Goal: Information Seeking & Learning: Learn about a topic

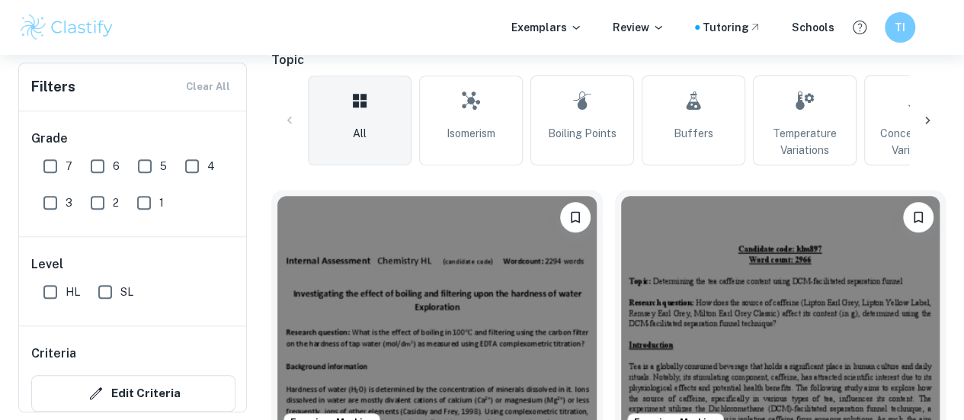
scroll to position [351, 0]
click at [55, 173] on input "7" at bounding box center [50, 166] width 30 height 30
checkbox input "true"
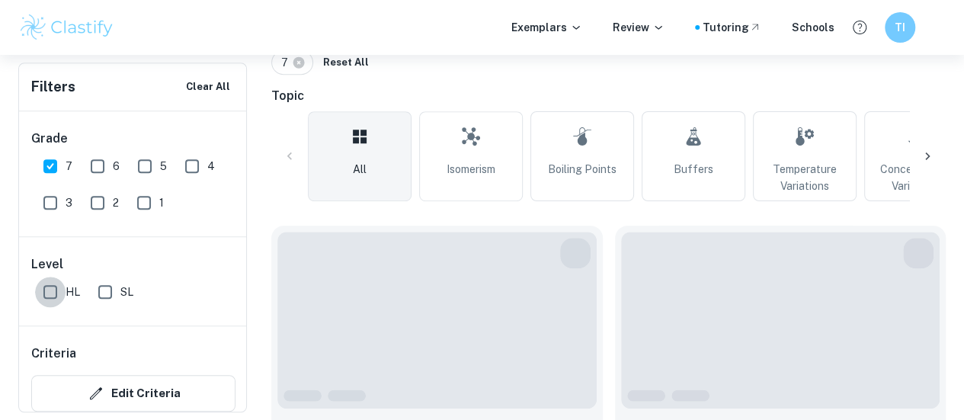
click at [36, 292] on input "HL" at bounding box center [50, 292] width 30 height 30
checkbox input "true"
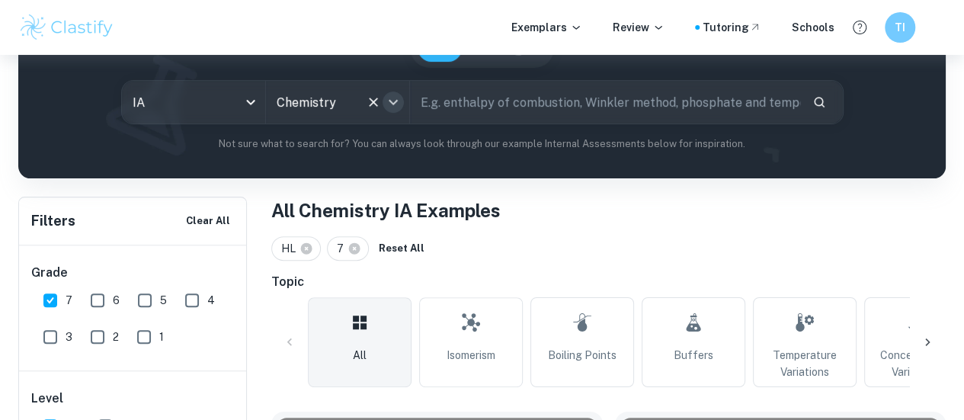
click at [398, 101] on icon "Open" at bounding box center [393, 102] width 18 height 18
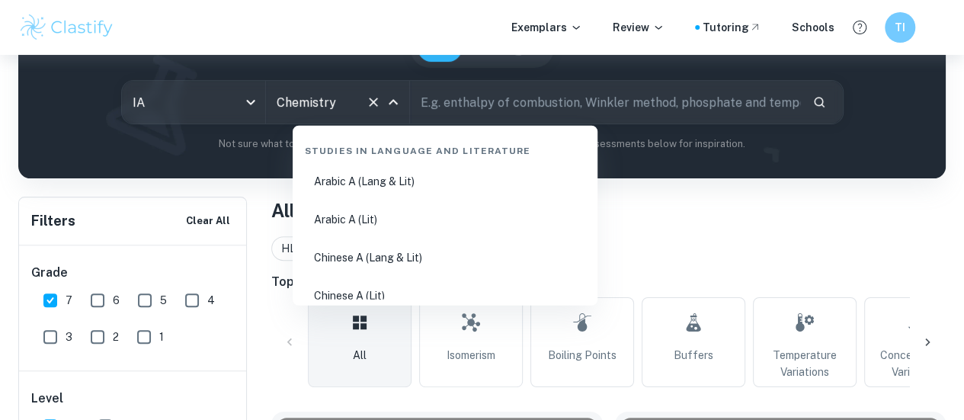
scroll to position [2311, 0]
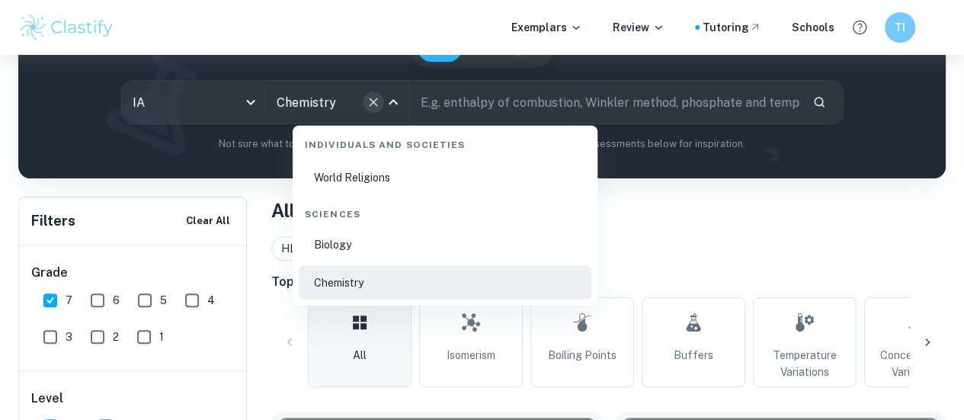
click at [375, 101] on icon "Clear" at bounding box center [373, 102] width 15 height 15
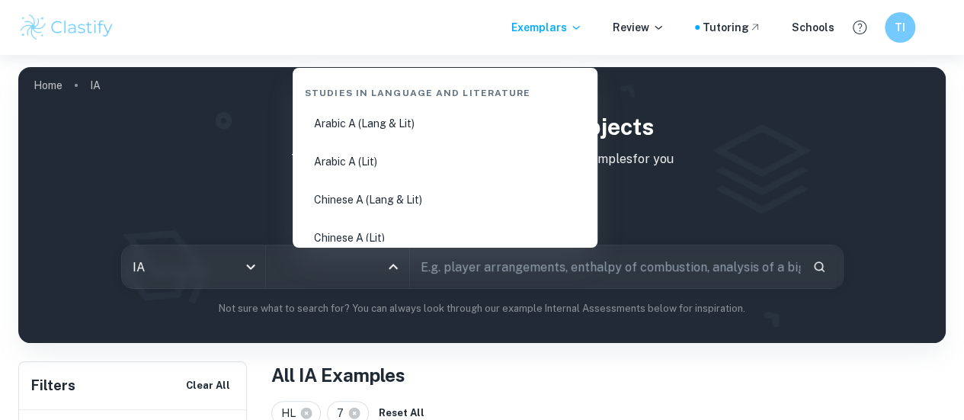
click at [363, 266] on input "All Subjects" at bounding box center [326, 266] width 107 height 29
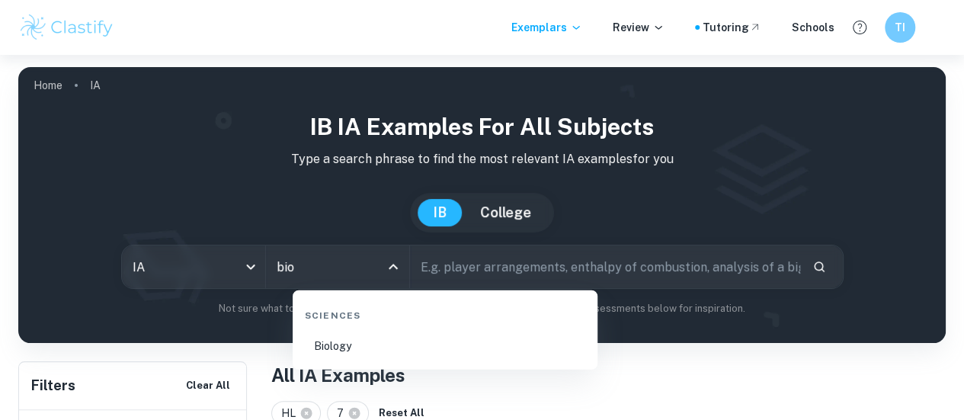
click at [329, 336] on li "Biology" at bounding box center [445, 346] width 293 height 35
type input "Biology"
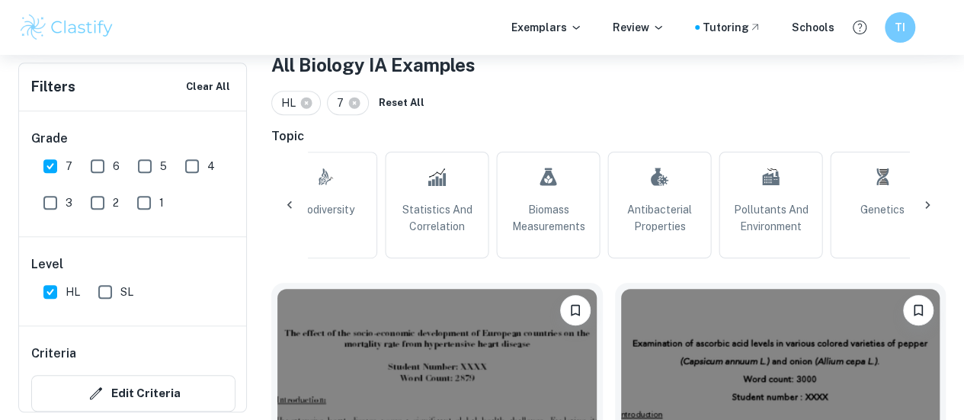
scroll to position [0, 1506]
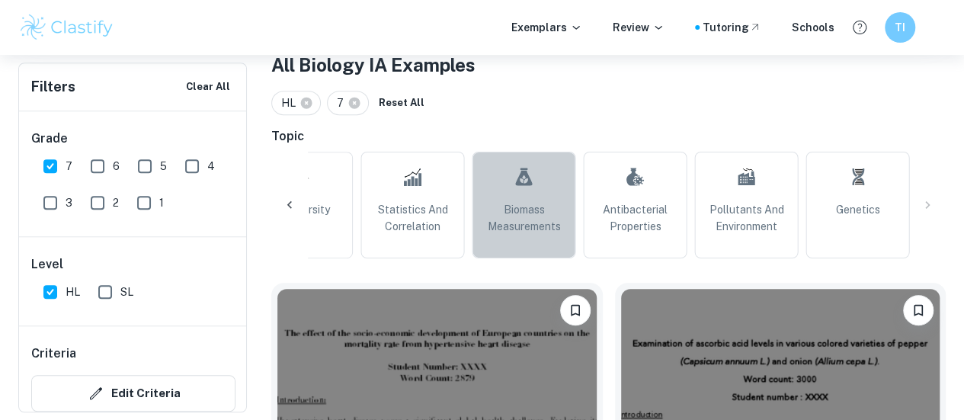
click at [511, 238] on link "Biomass Measurements" at bounding box center [524, 205] width 104 height 107
type input "Biomass Measurements"
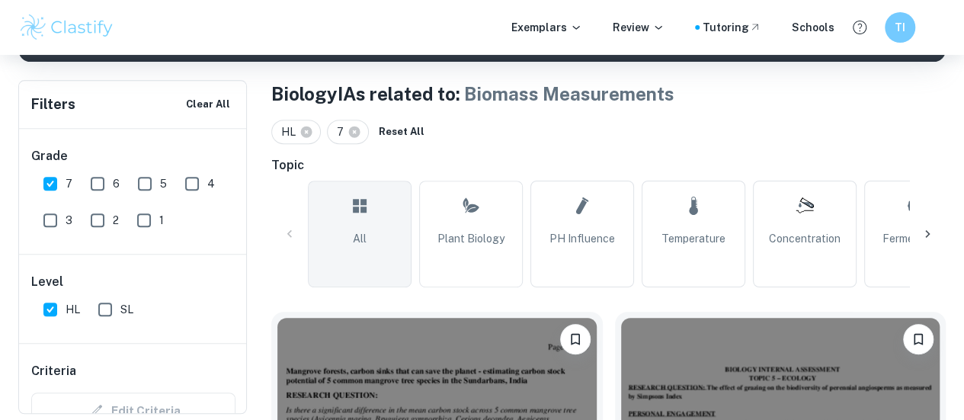
click at [400, 239] on link "All" at bounding box center [360, 234] width 104 height 107
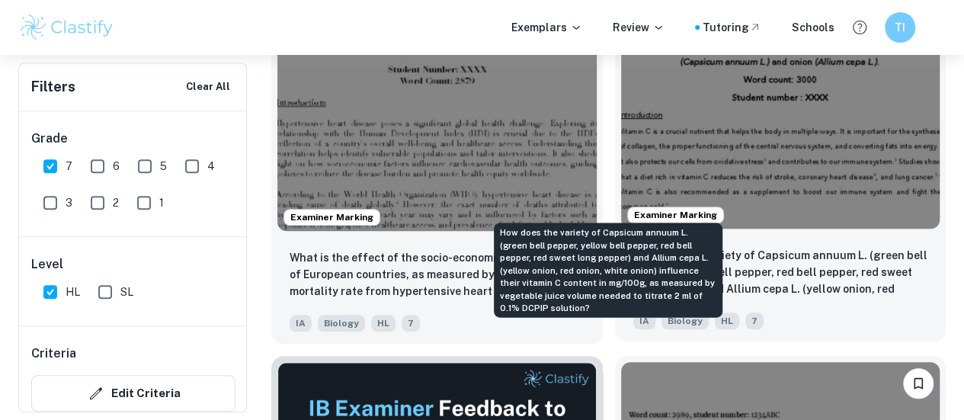
scroll to position [707, 0]
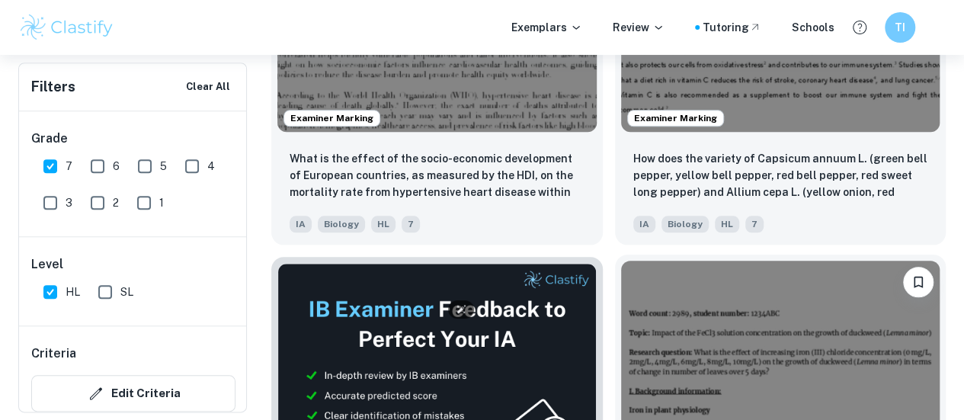
click at [621, 282] on img at bounding box center [780, 380] width 319 height 239
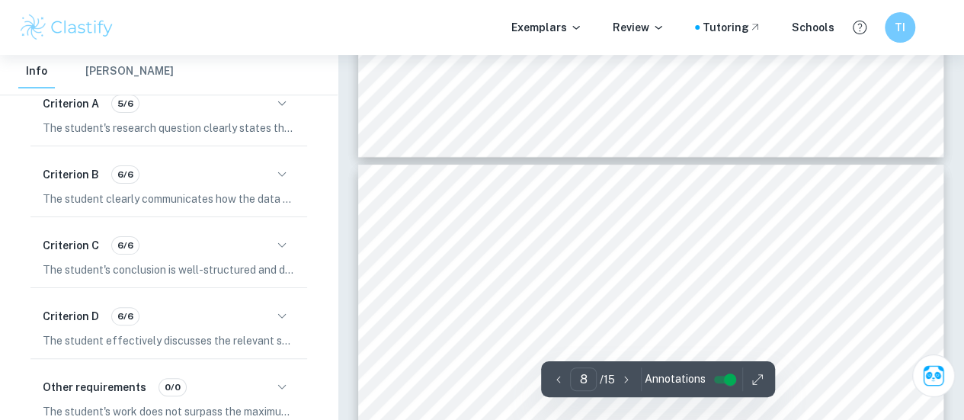
scroll to position [5880, 0]
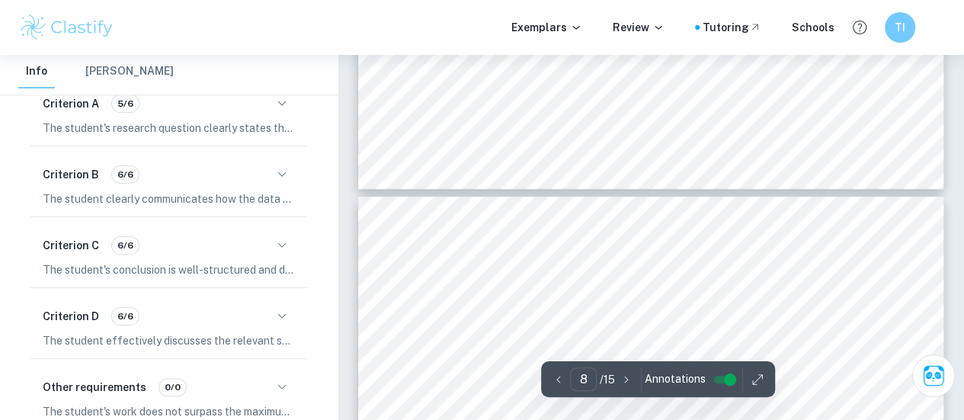
type input "7"
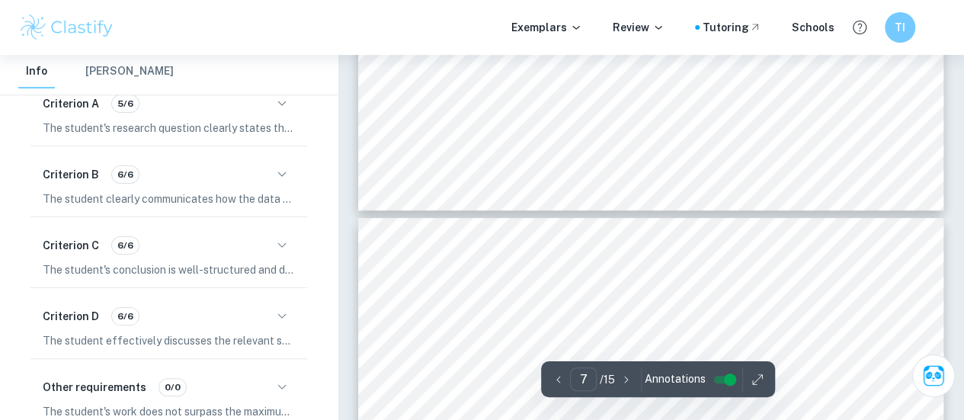
scroll to position [5796, 0]
